Goal: Task Accomplishment & Management: Manage account settings

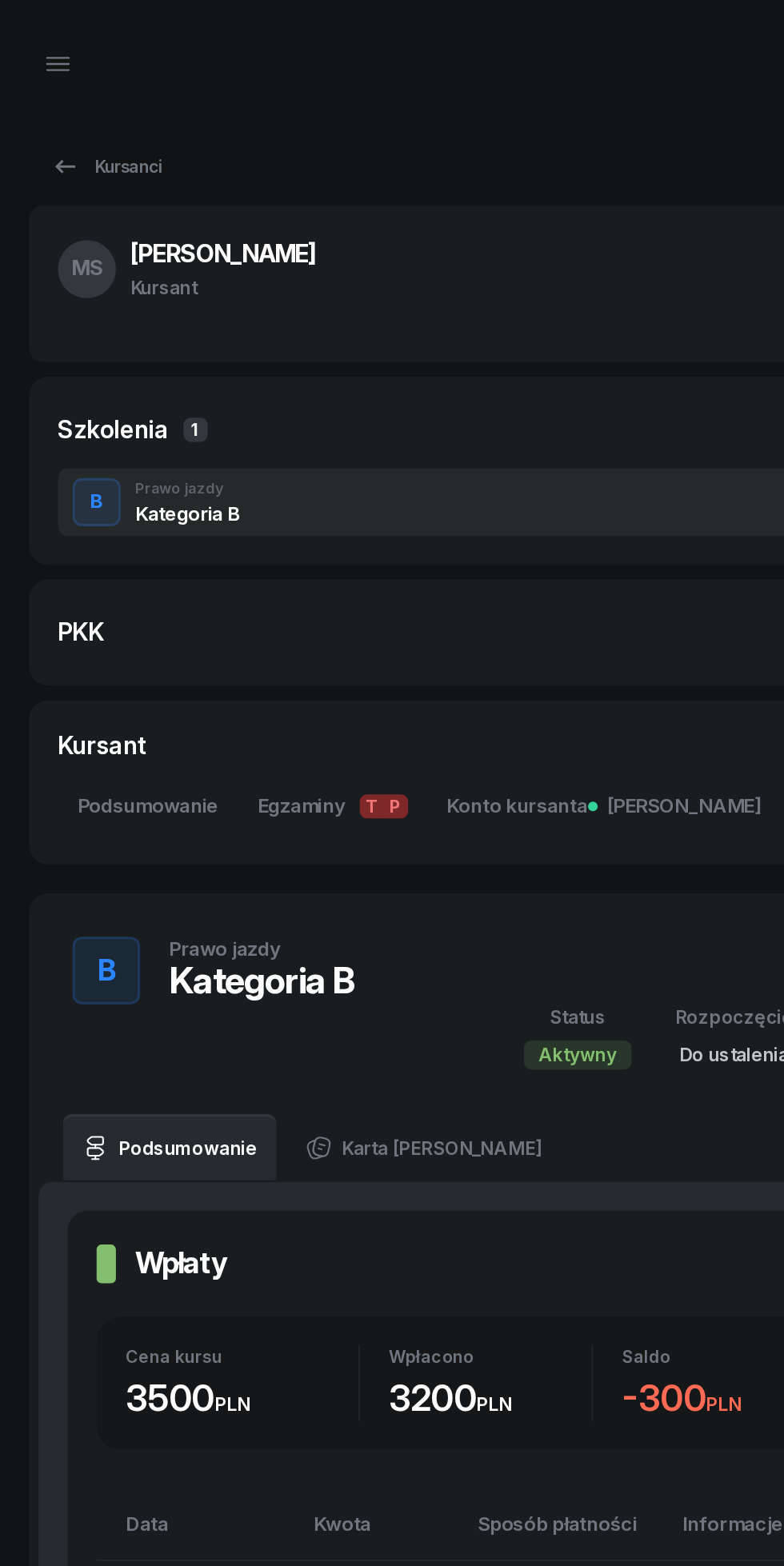
click at [30, 38] on icon "button" at bounding box center [39, 43] width 19 height 19
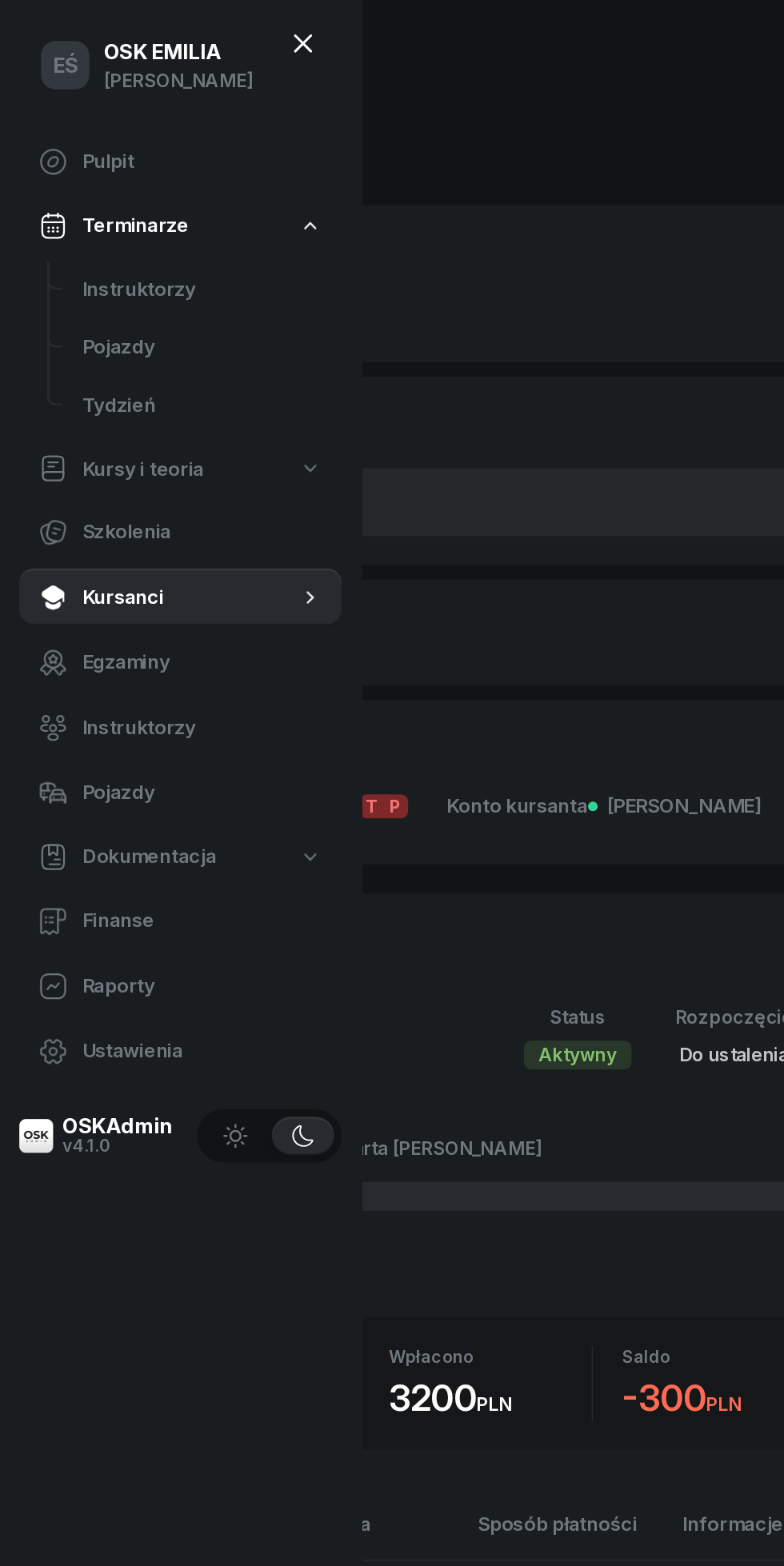
click at [80, 185] on span "Instruktorzy" at bounding box center [134, 192] width 159 height 21
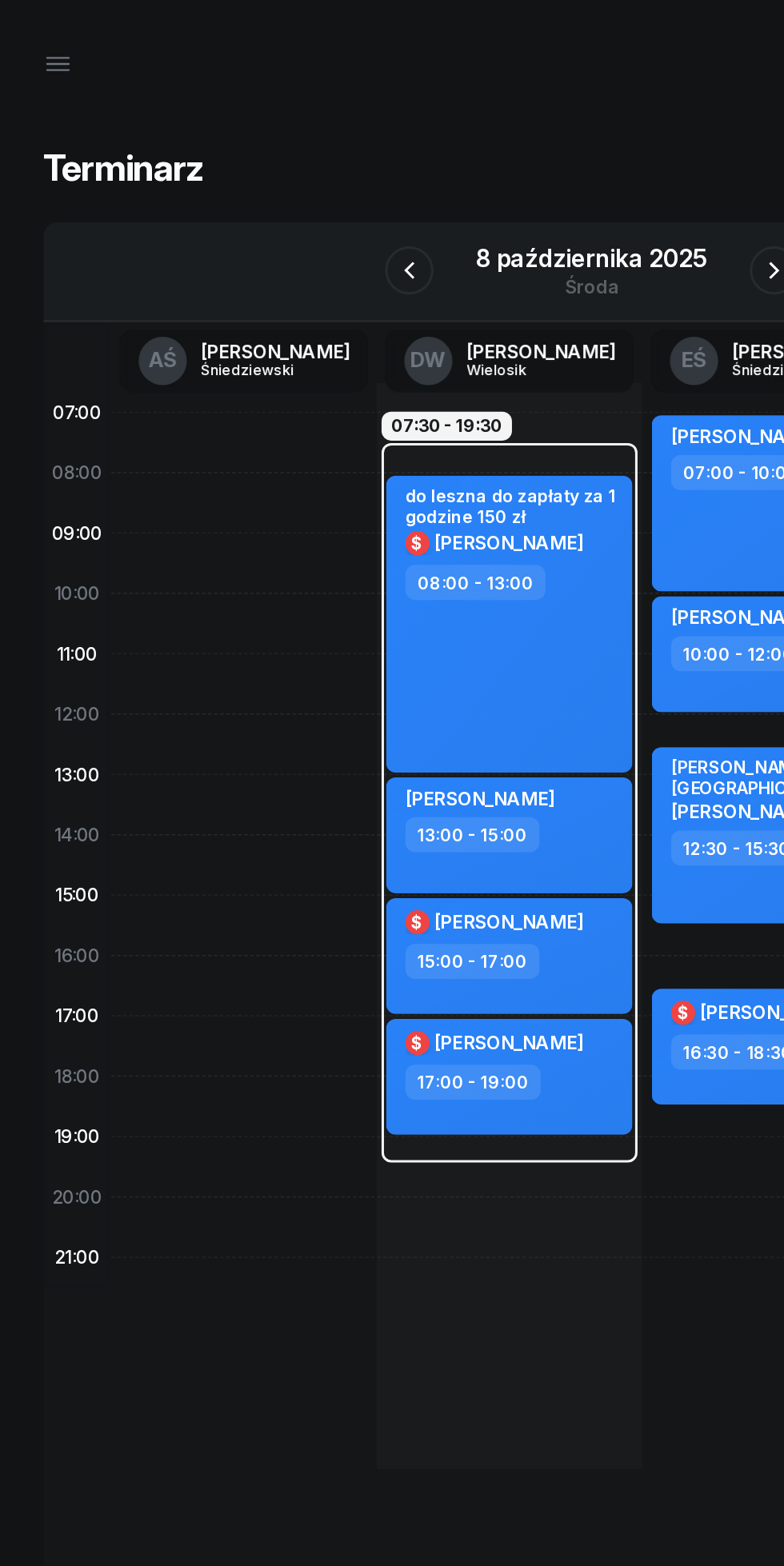
click at [512, 179] on icon "button" at bounding box center [512, 179] width 19 height 19
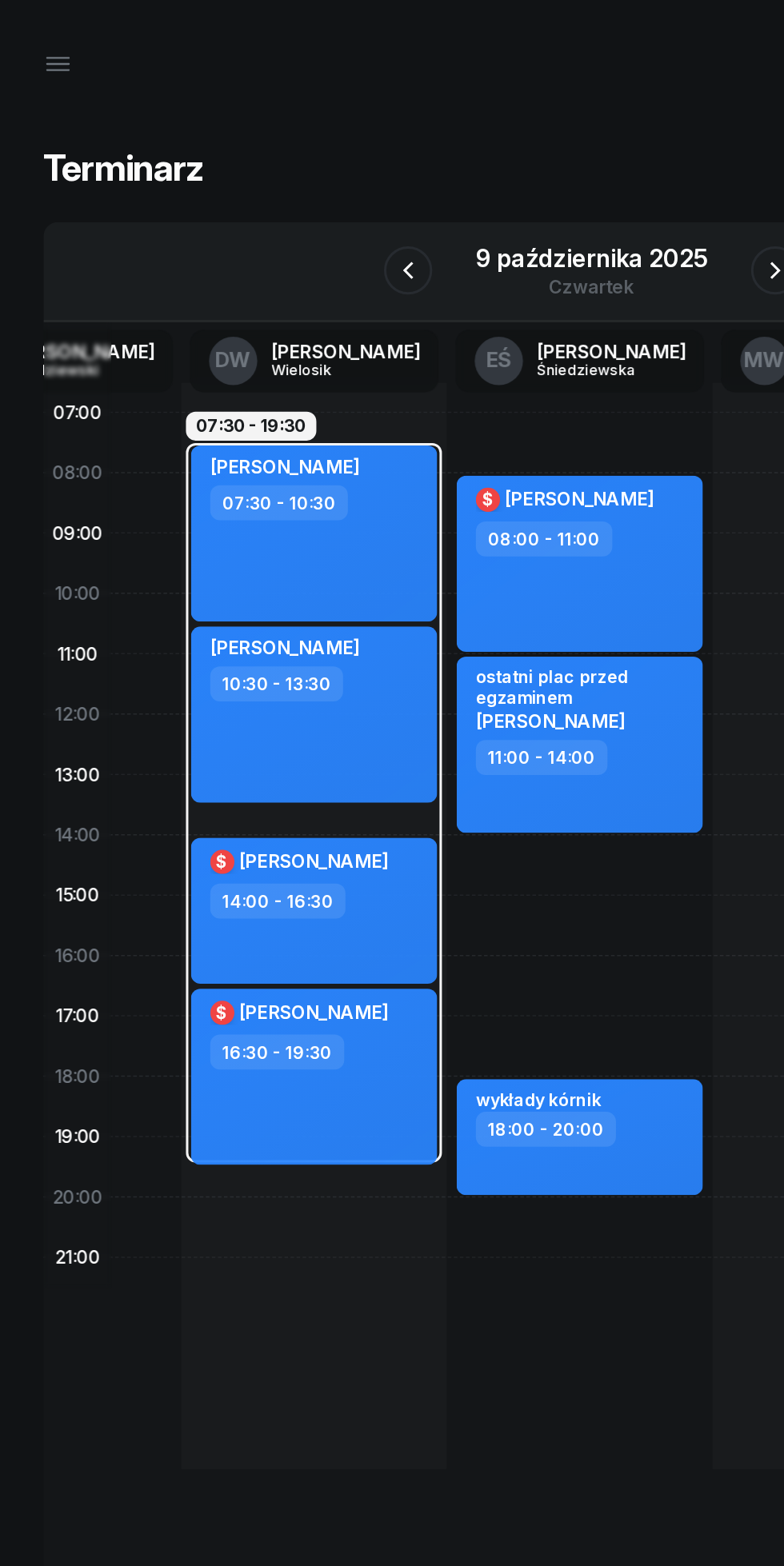
scroll to position [0, 198]
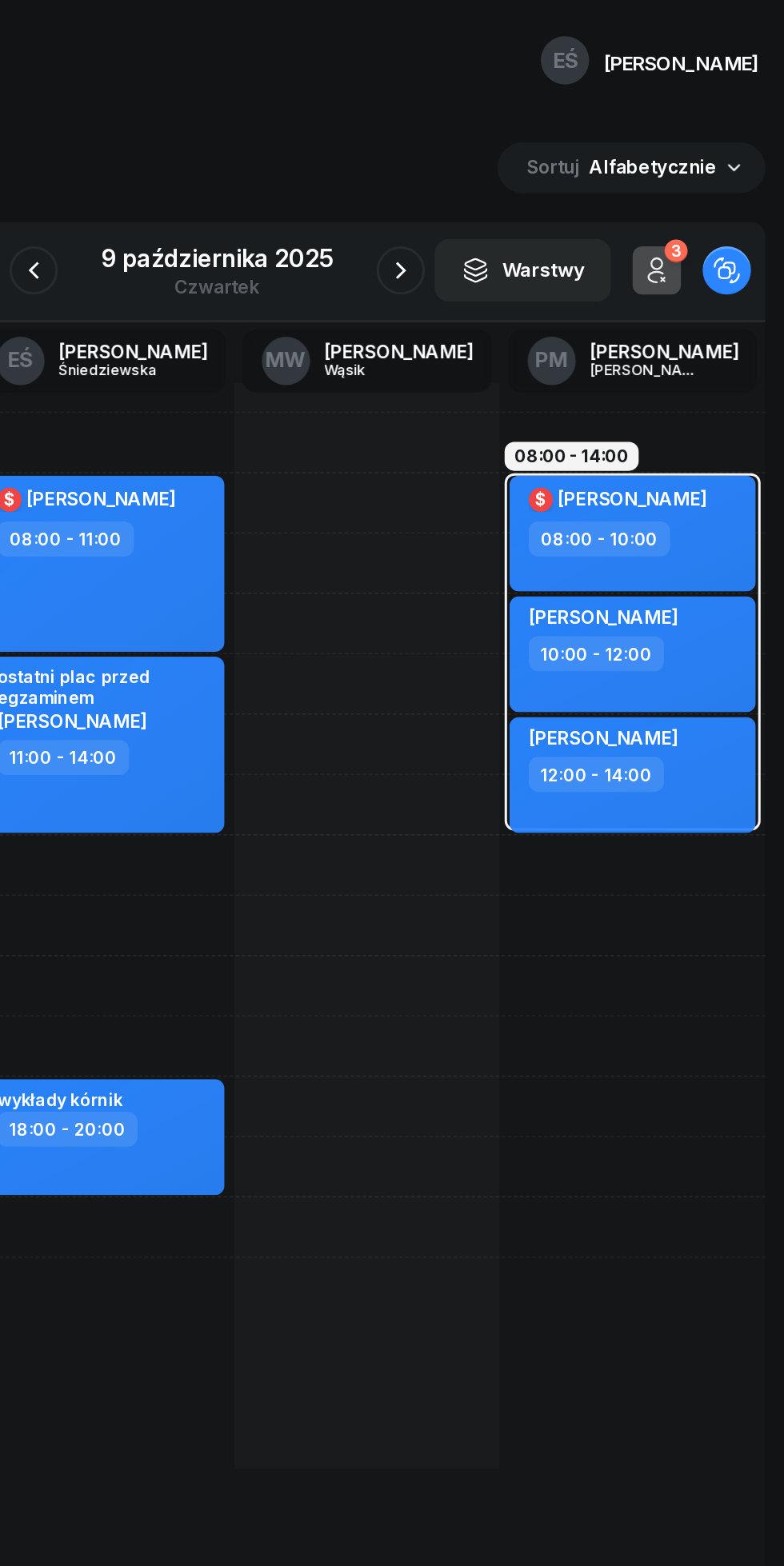
click at [512, 179] on icon "button" at bounding box center [513, 179] width 19 height 19
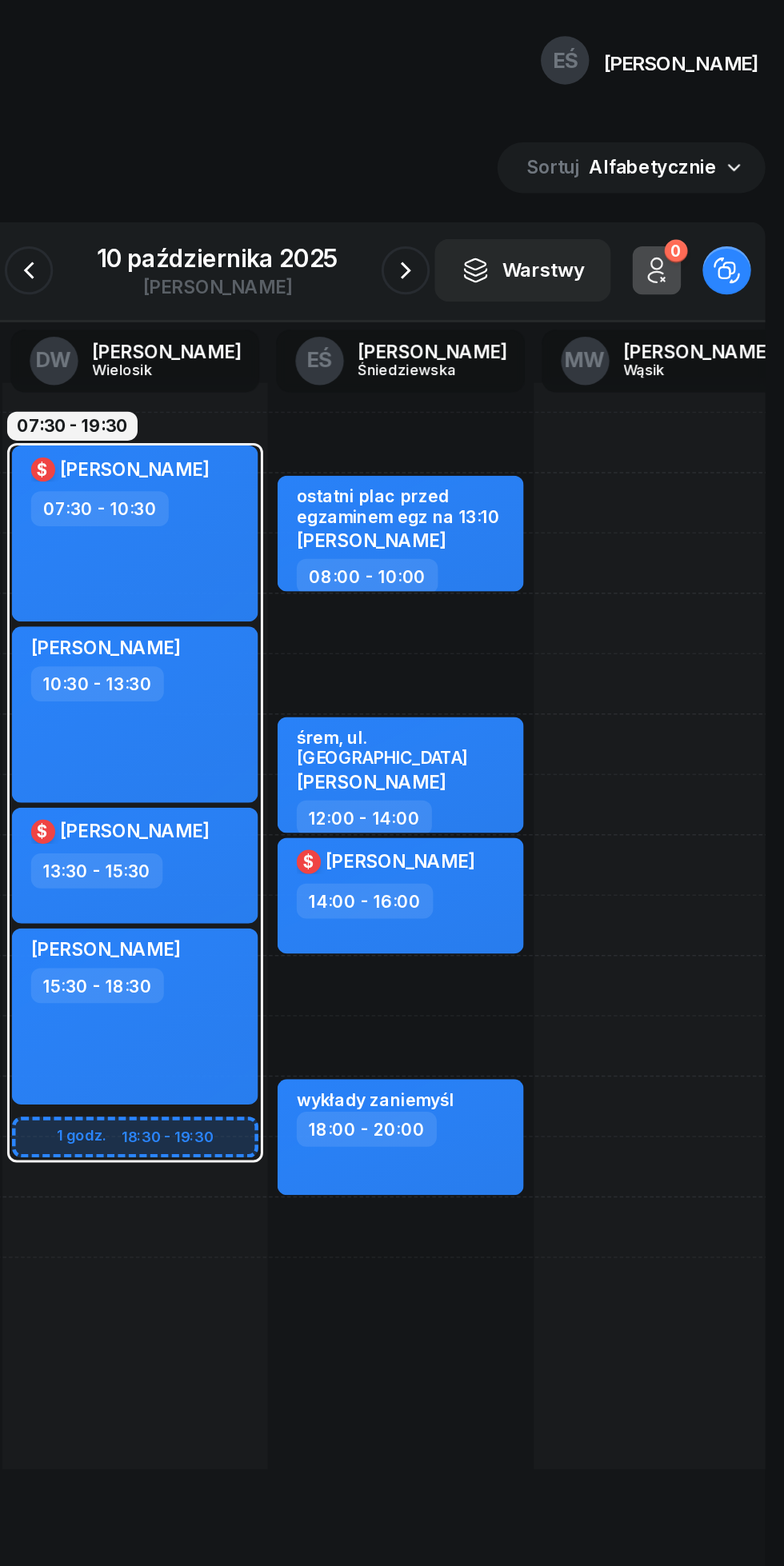
click at [270, 181] on icon "button" at bounding box center [267, 179] width 19 height 19
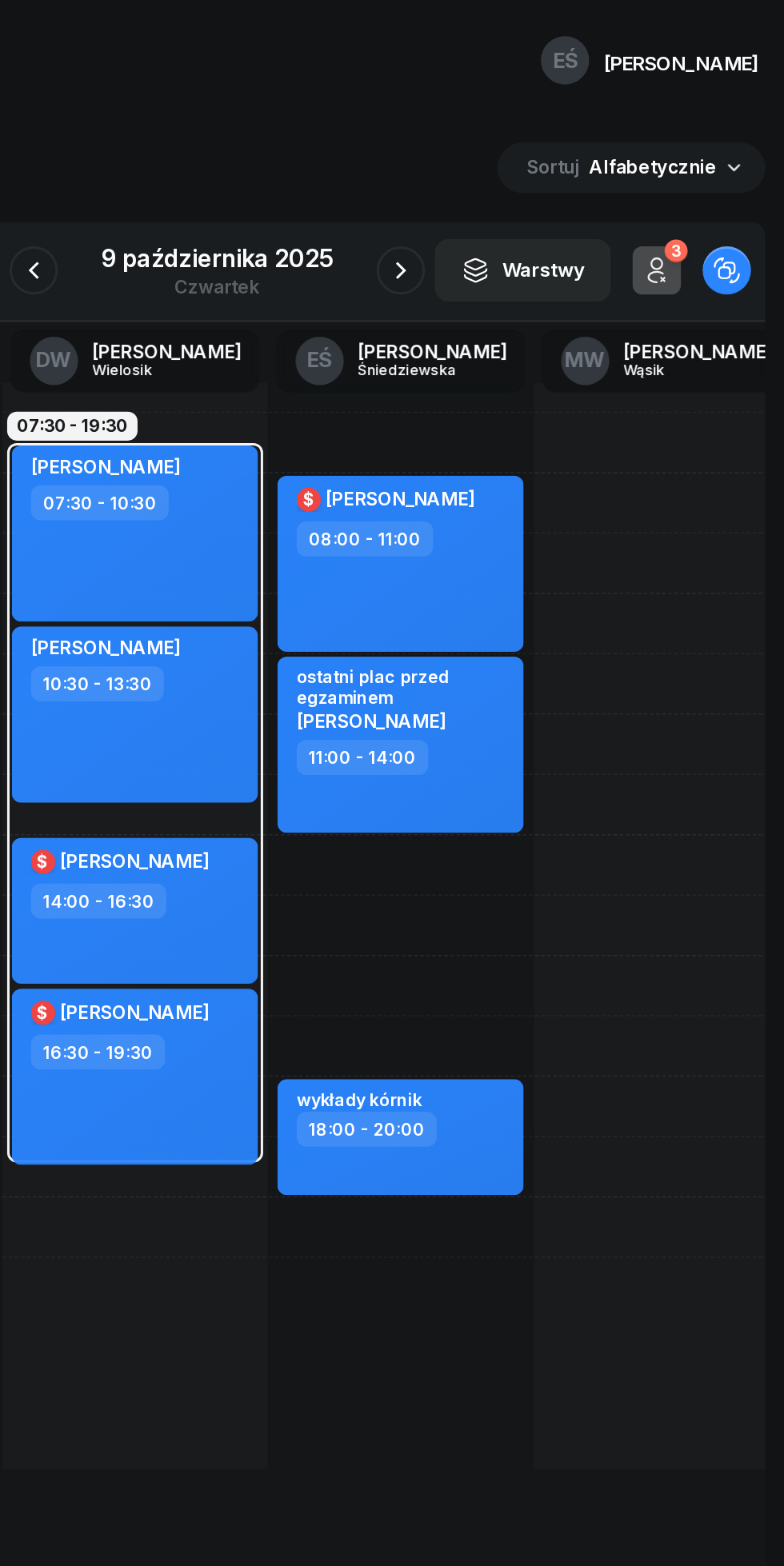
click at [271, 192] on button "button" at bounding box center [271, 179] width 32 height 32
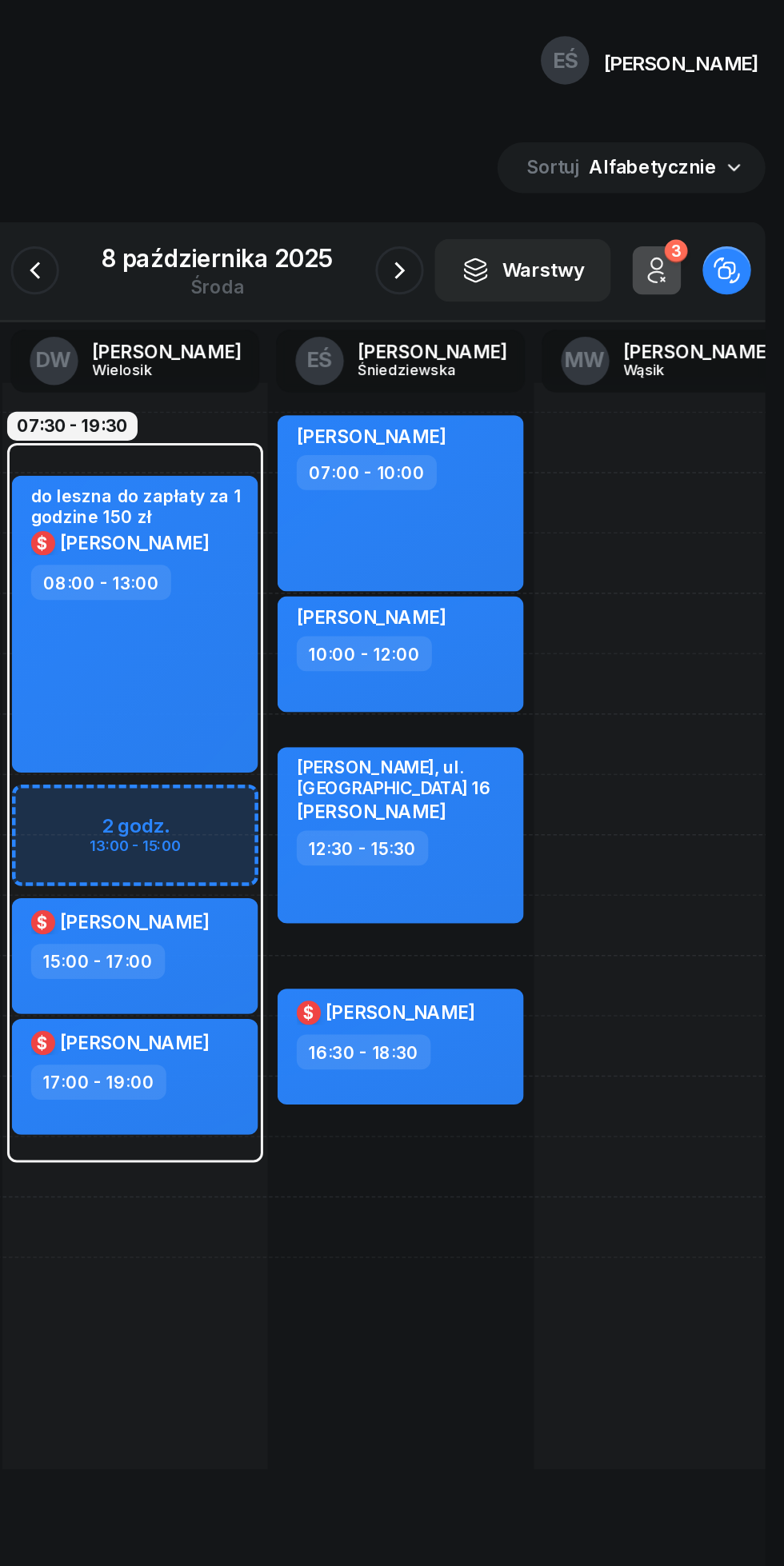
click at [686, 174] on icon "button" at bounding box center [683, 174] width 7 height 7
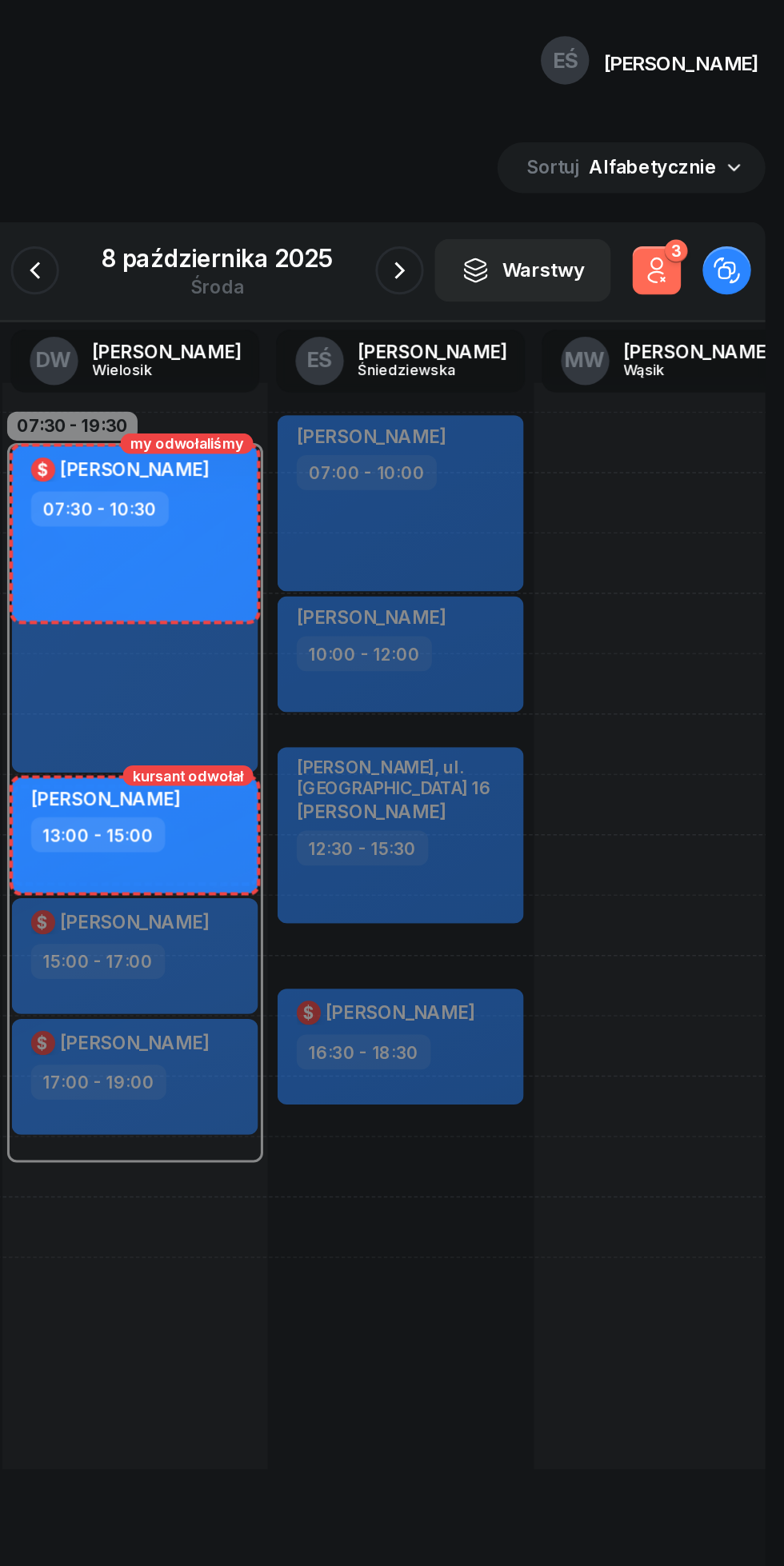
click at [684, 784] on div at bounding box center [689, 614] width 176 height 720
select select "19"
select select "21"
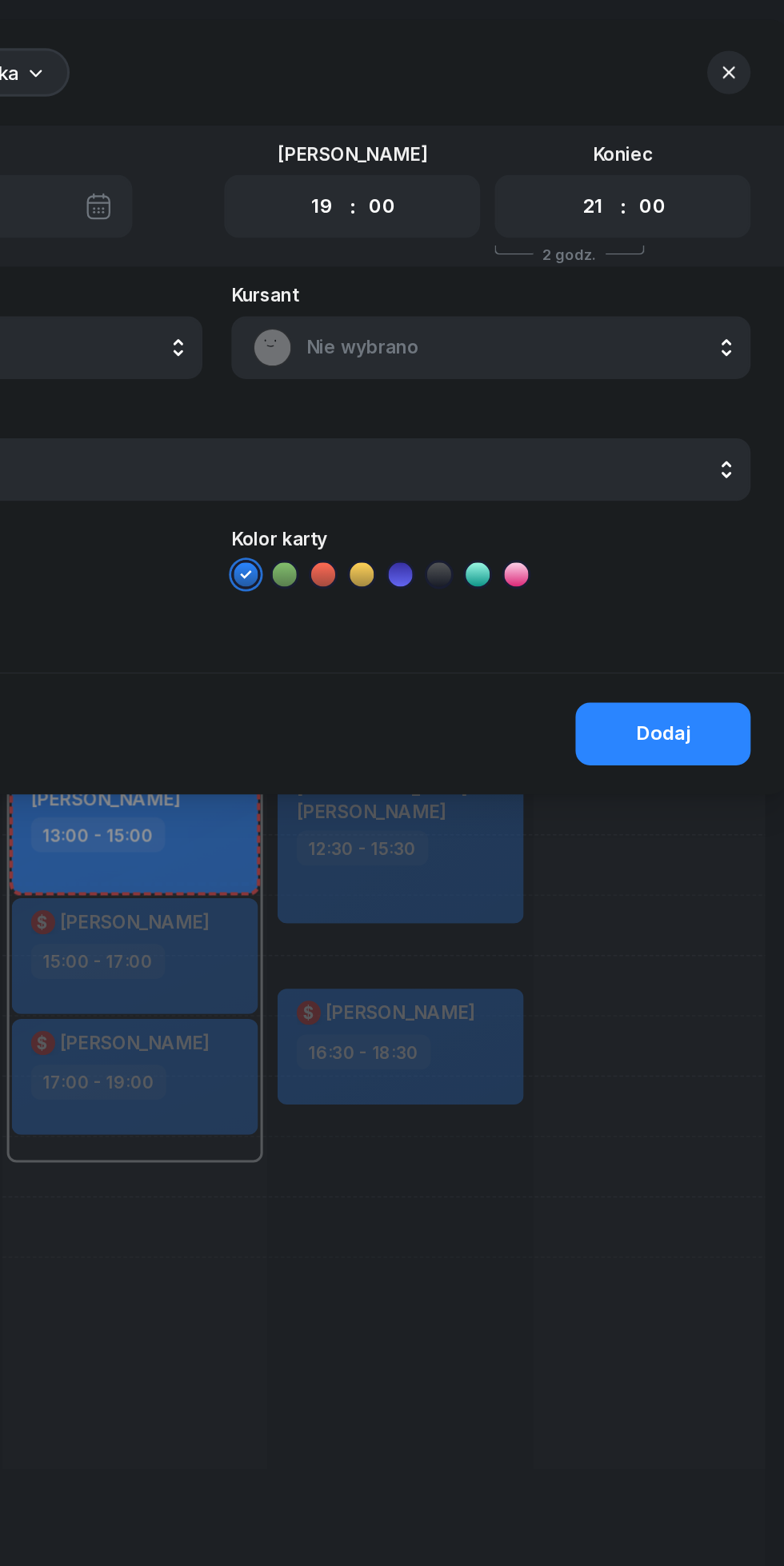
click at [731, 45] on icon "button" at bounding box center [731, 48] width 16 height 16
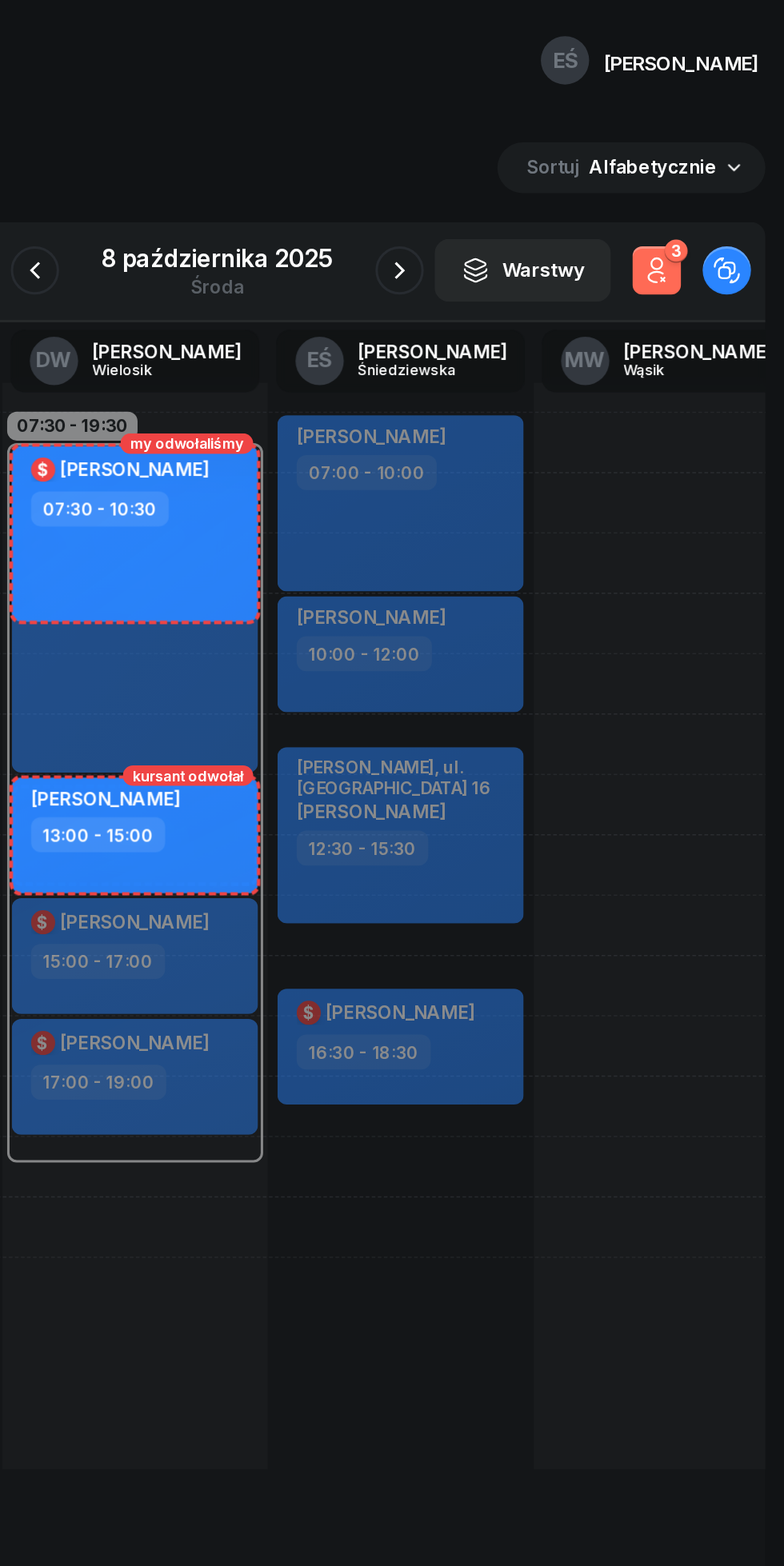
click at [512, 179] on icon "button" at bounding box center [512, 179] width 19 height 19
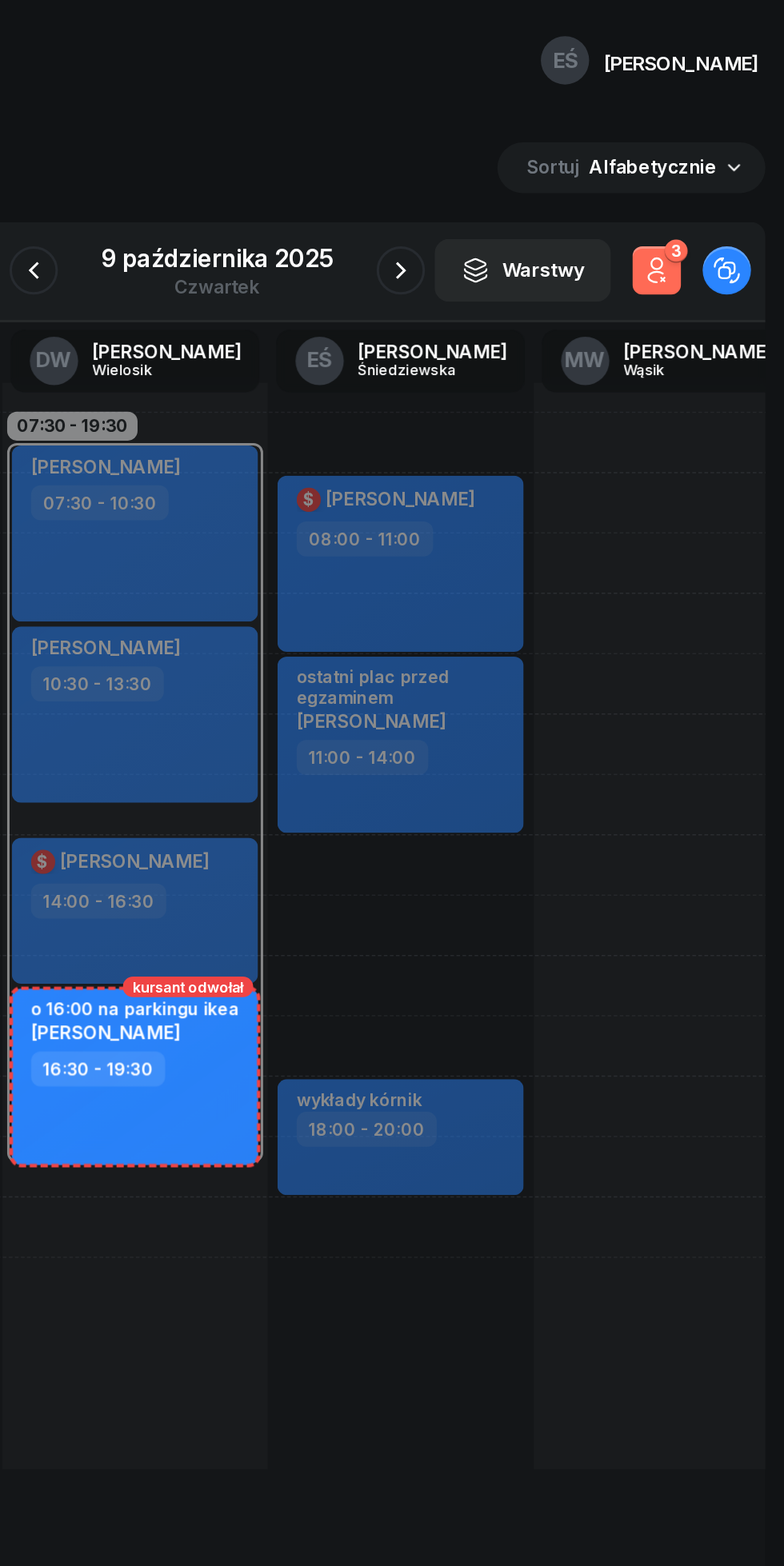
click at [324, 174] on div "9 października 2025" at bounding box center [391, 171] width 153 height 16
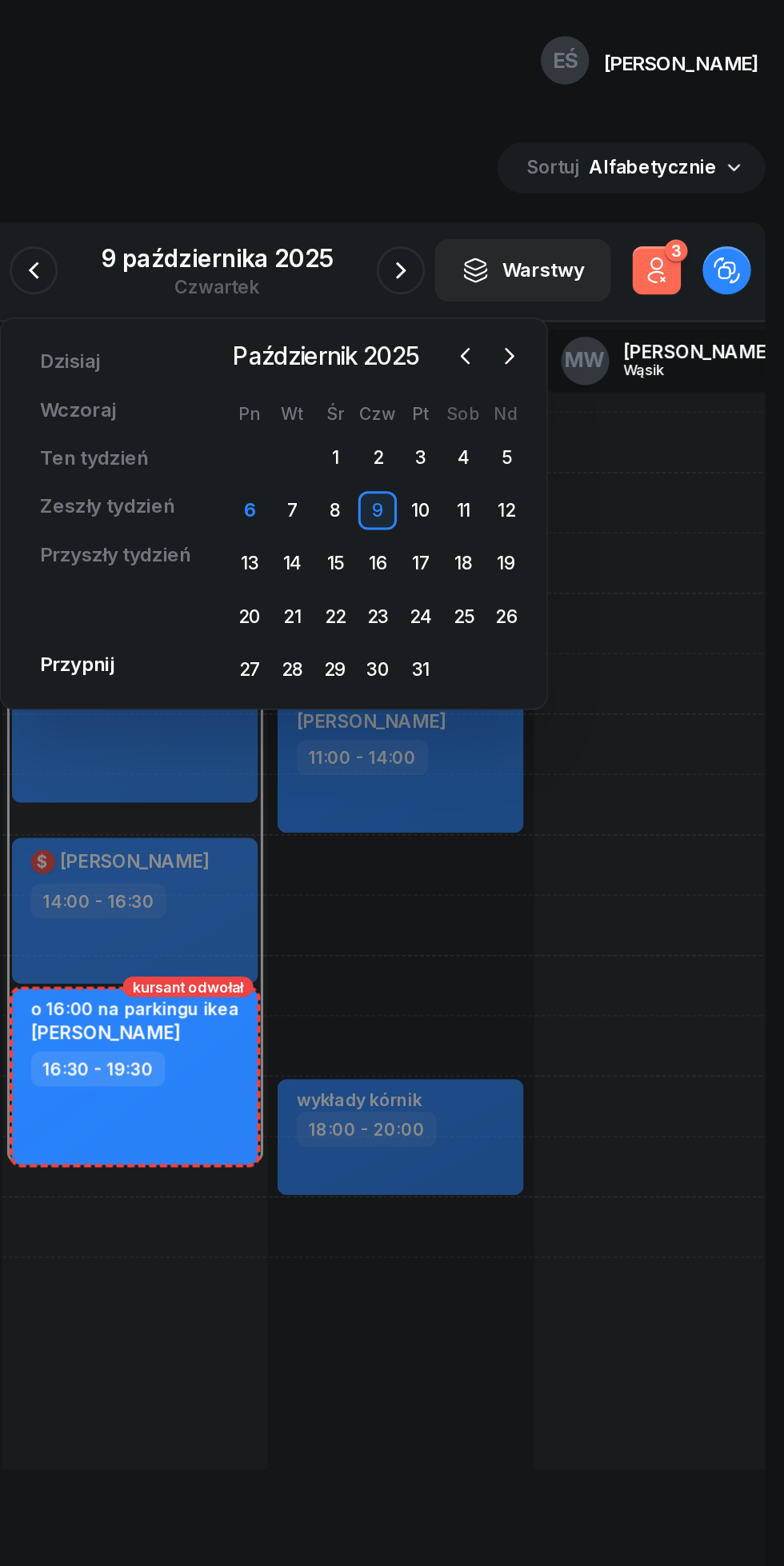
click at [442, 338] on div "7" at bounding box center [442, 338] width 26 height 26
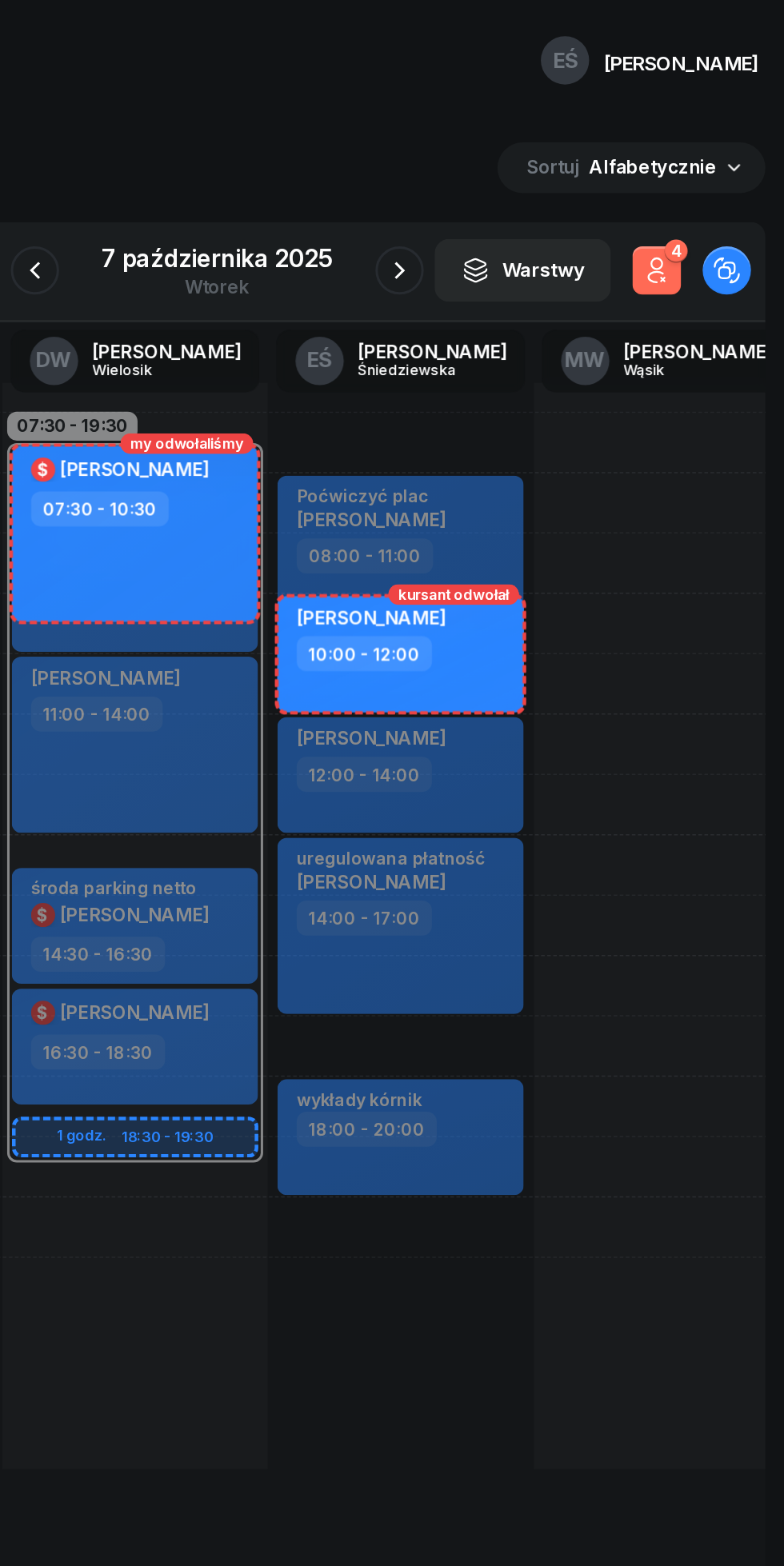
click at [512, 179] on icon "button" at bounding box center [512, 179] width 19 height 19
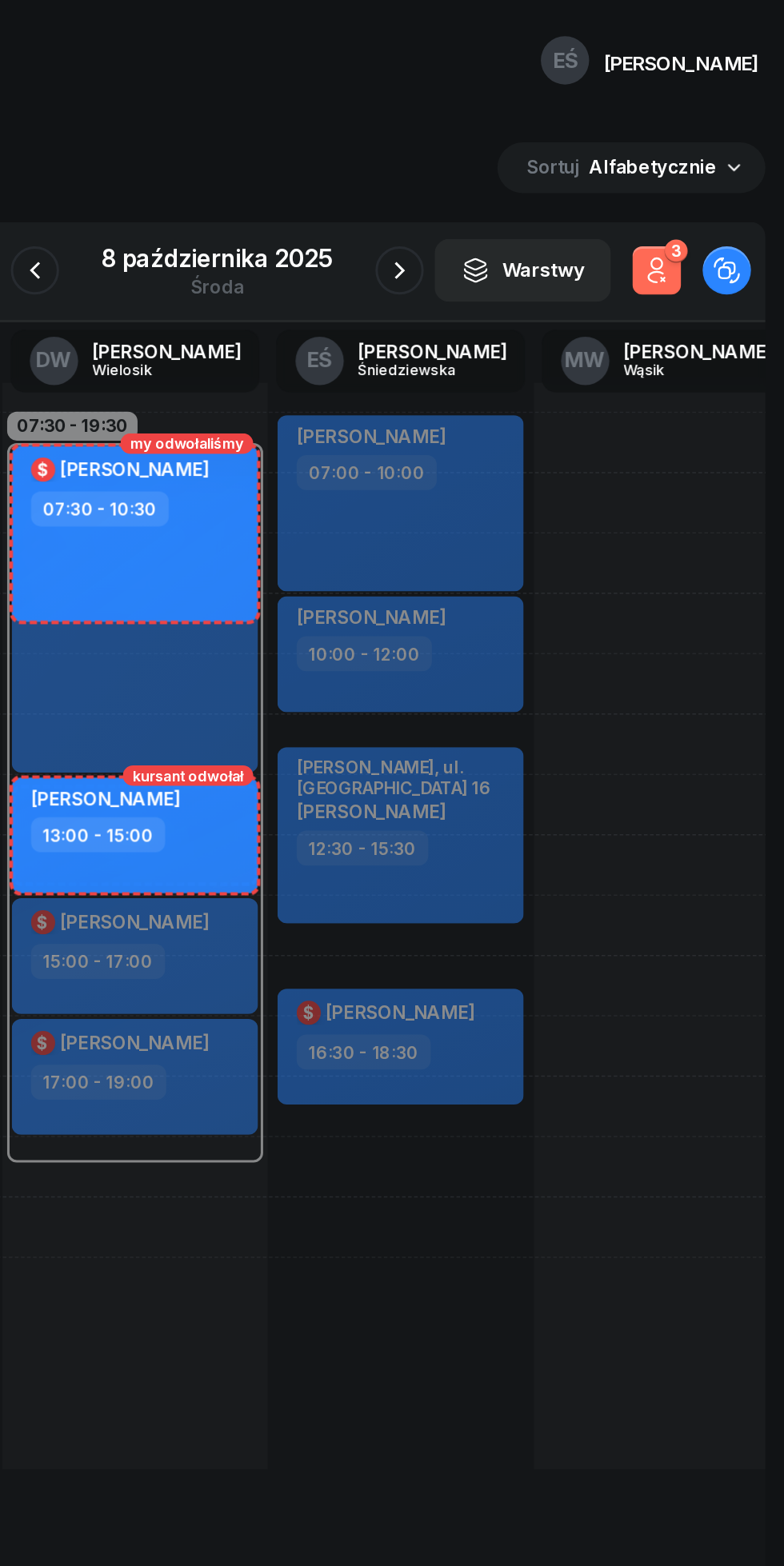
click at [512, 179] on icon "button" at bounding box center [512, 179] width 19 height 19
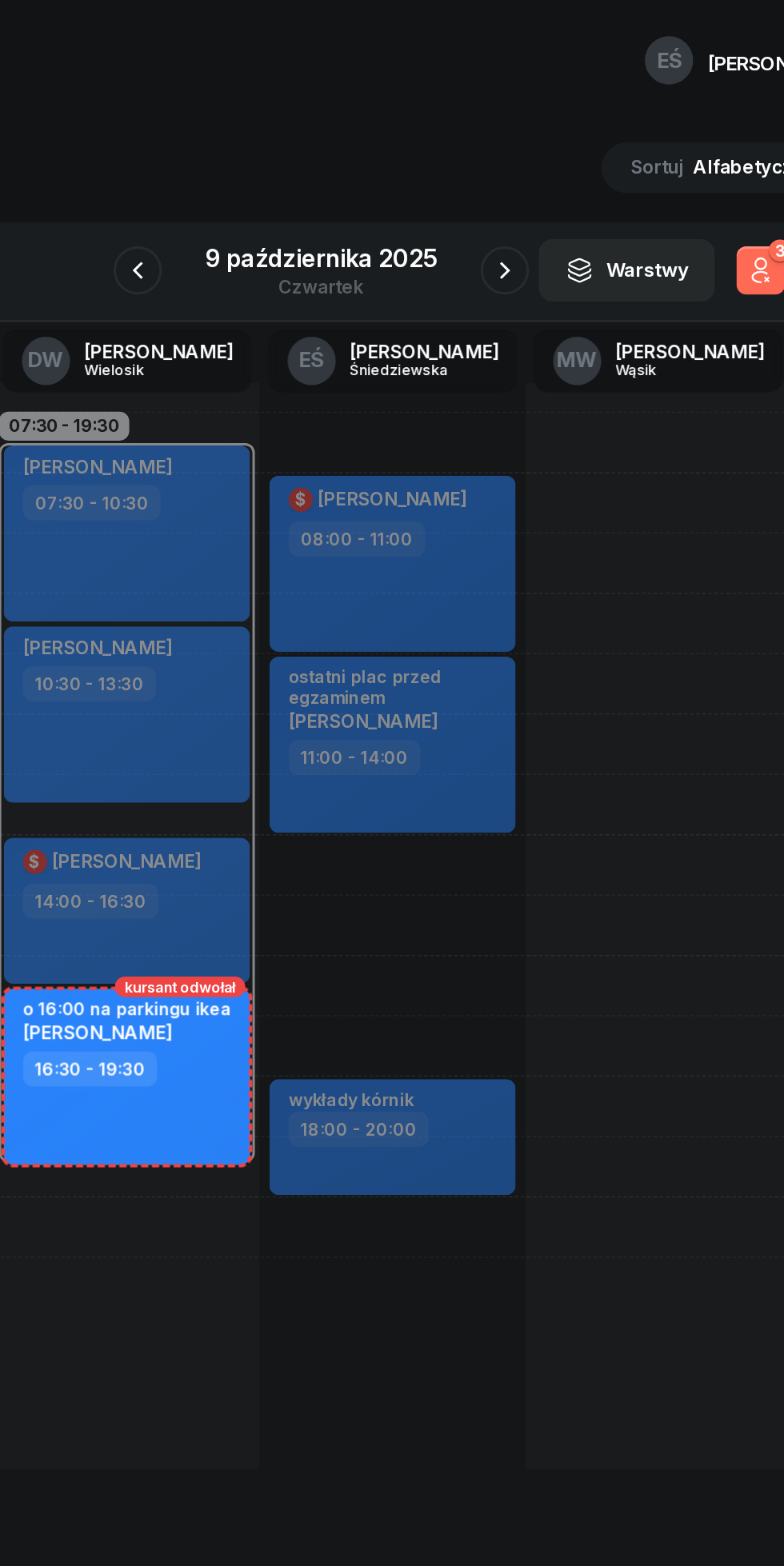
scroll to position [0, 81]
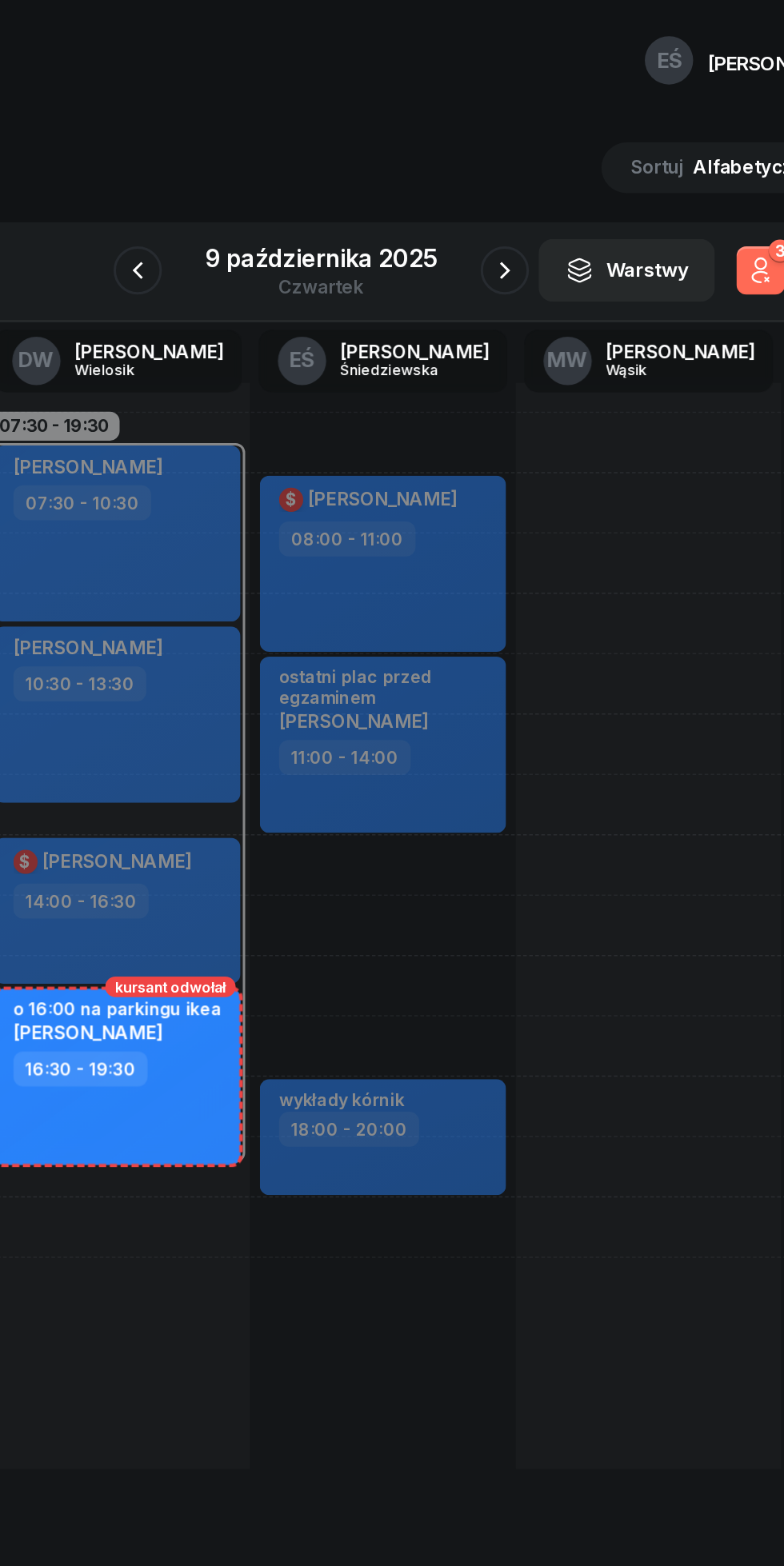
click at [272, 179] on icon "button" at bounding box center [271, 179] width 19 height 19
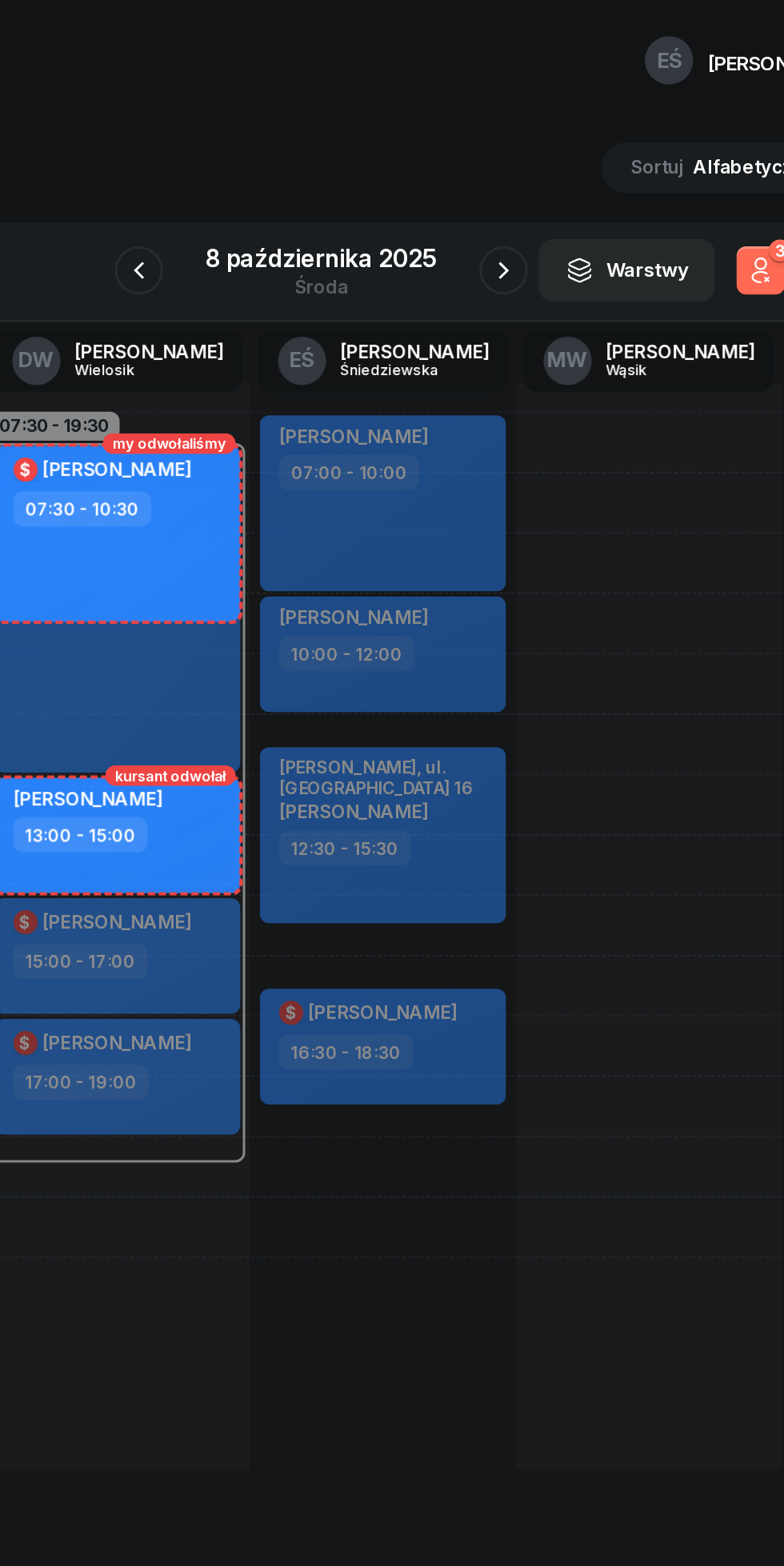
click at [272, 181] on icon "button" at bounding box center [272, 179] width 19 height 19
